Goal: Book appointment/travel/reservation

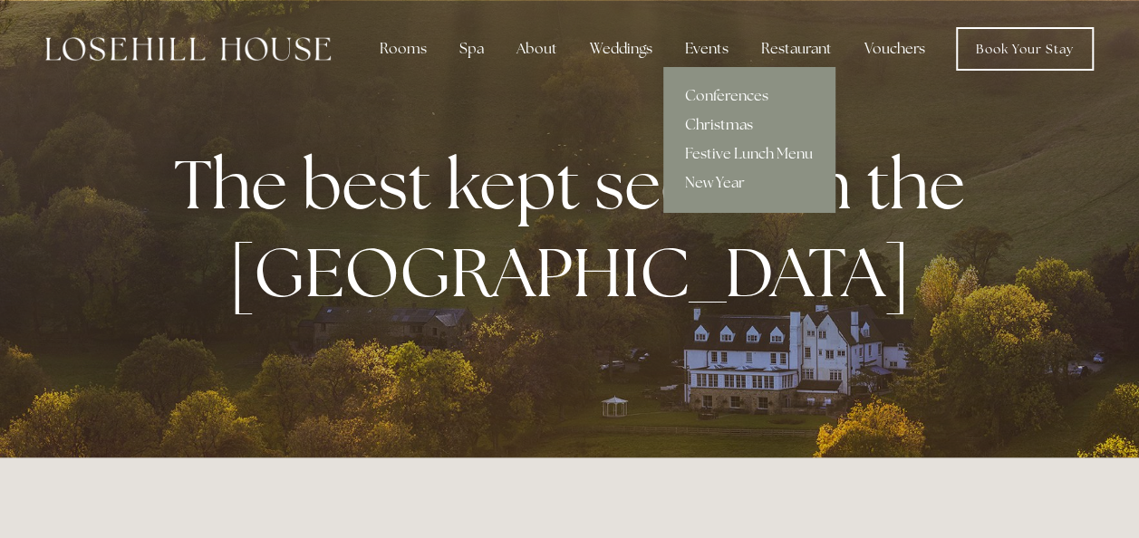
click at [723, 120] on link "Christmas" at bounding box center [748, 125] width 171 height 29
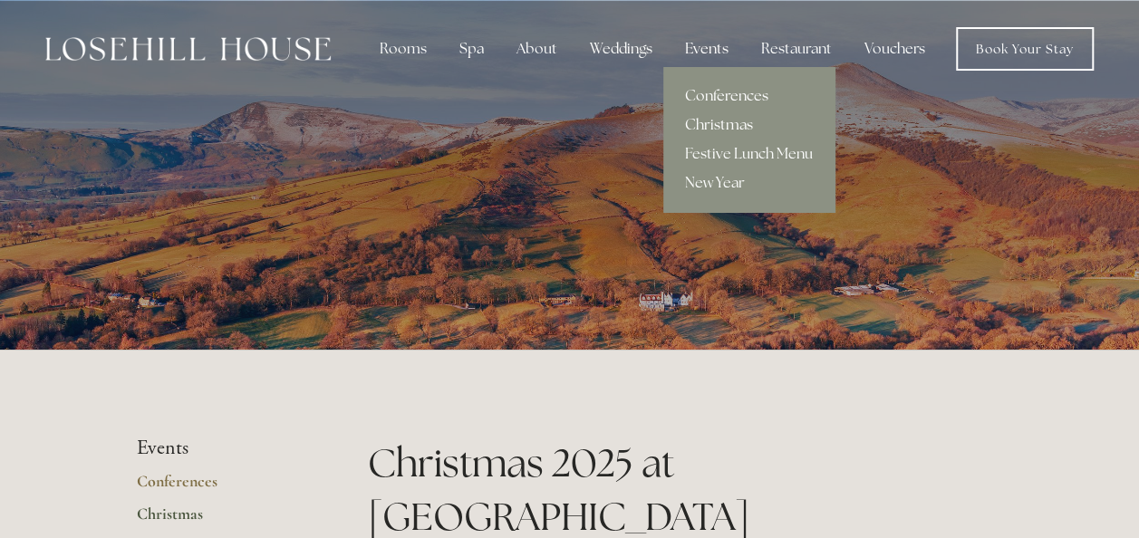
click at [710, 89] on link "Conferences" at bounding box center [748, 96] width 171 height 29
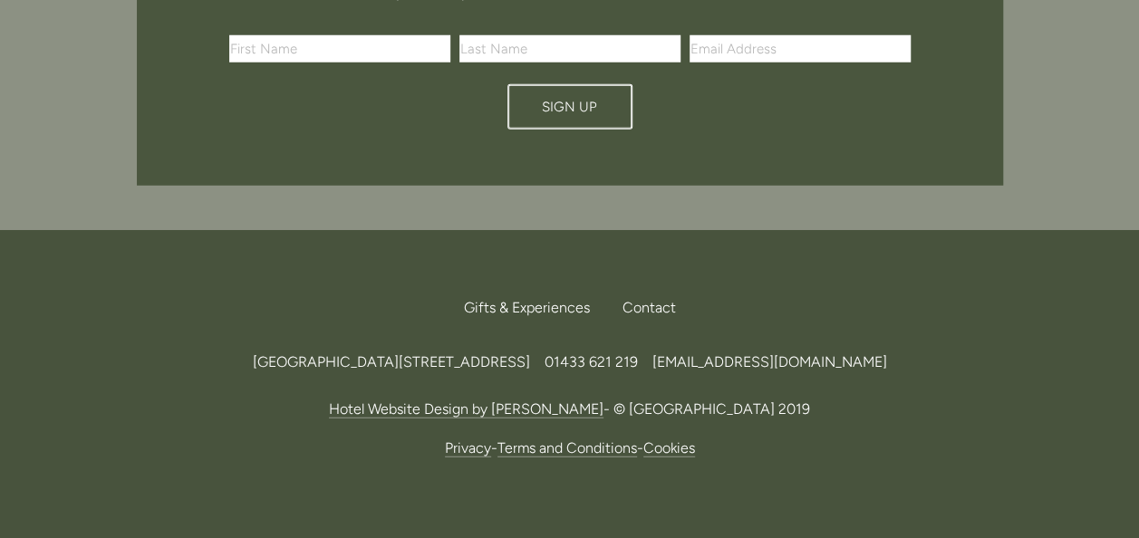
scroll to position [2538, 0]
